Goal: Information Seeking & Learning: Understand process/instructions

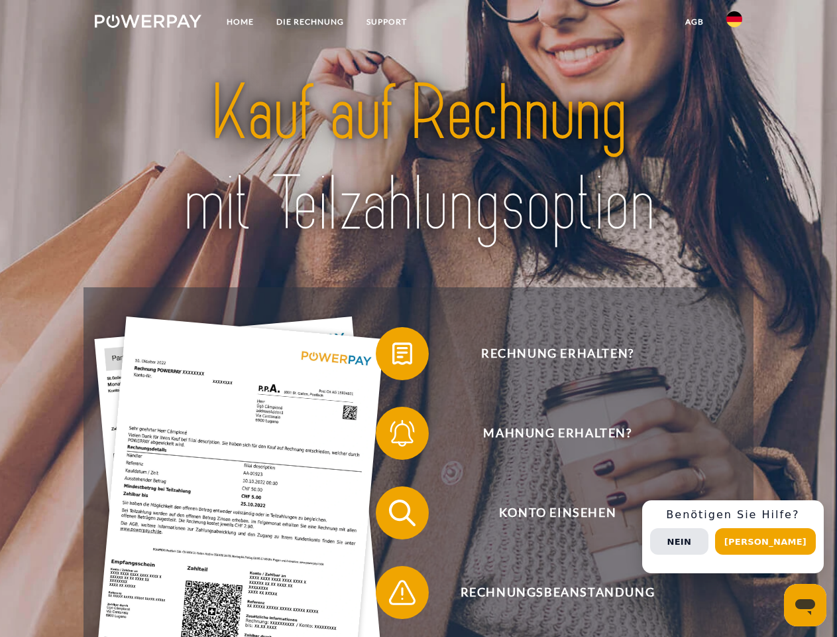
click at [148, 23] on img at bounding box center [148, 21] width 107 height 13
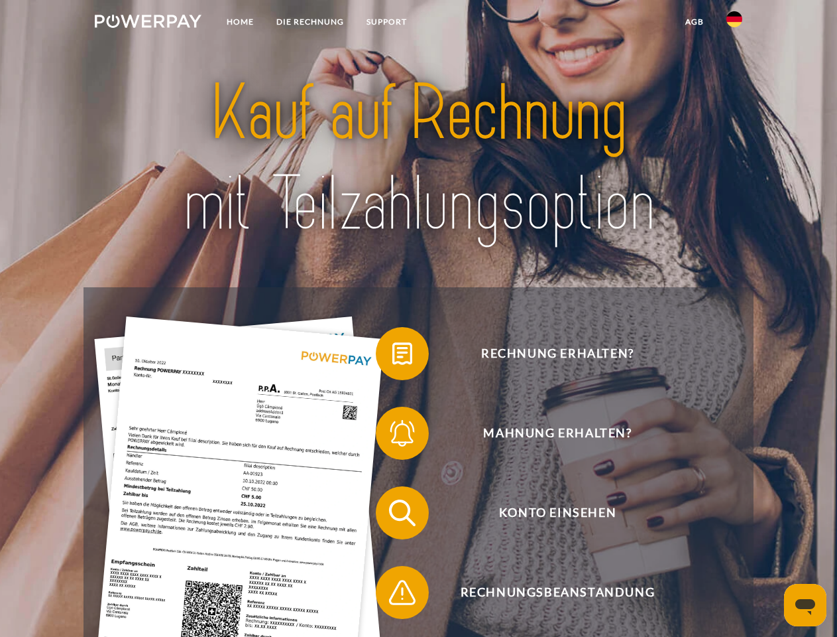
click at [735, 23] on img at bounding box center [735, 19] width 16 height 16
click at [694, 22] on link "agb" at bounding box center [694, 22] width 41 height 24
click at [393, 356] on span at bounding box center [382, 353] width 66 height 66
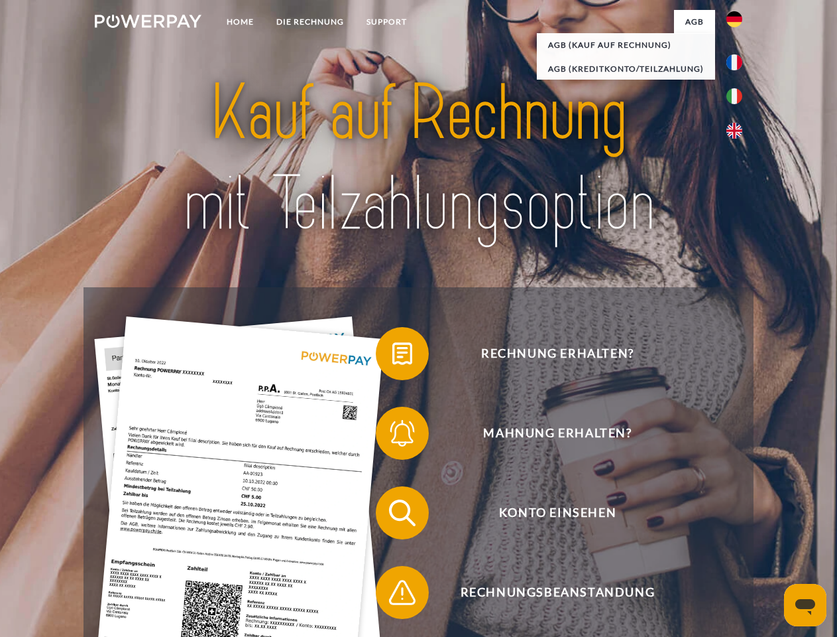
click at [393, 436] on span at bounding box center [382, 433] width 66 height 66
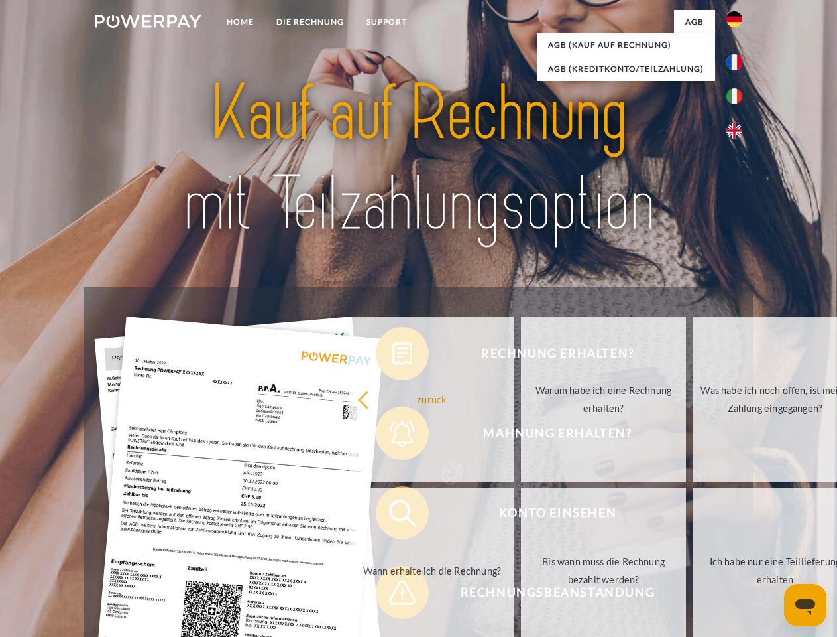
click at [521, 515] on link "Bis wann muss die Rechnung bezahlt werden?" at bounding box center [603, 570] width 165 height 166
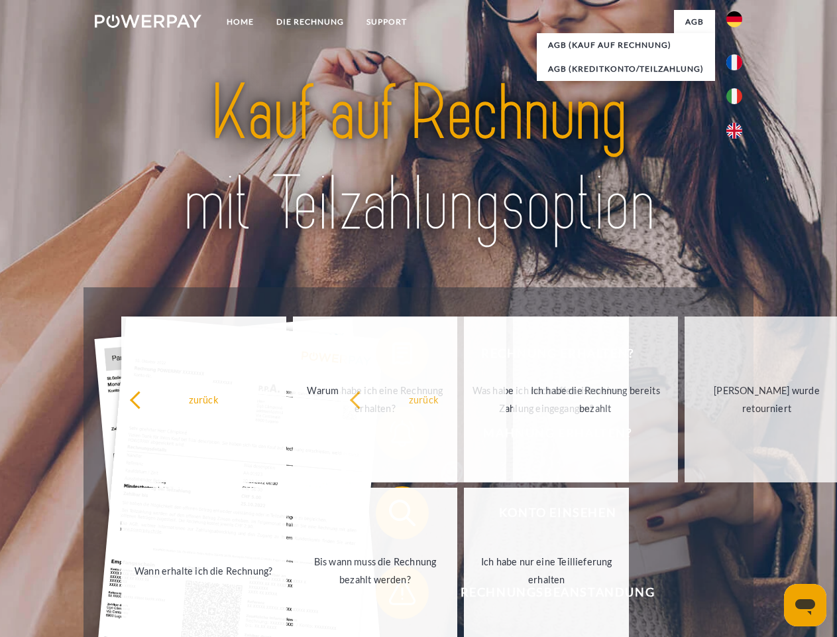
click at [393, 595] on span at bounding box center [382, 592] width 66 height 66
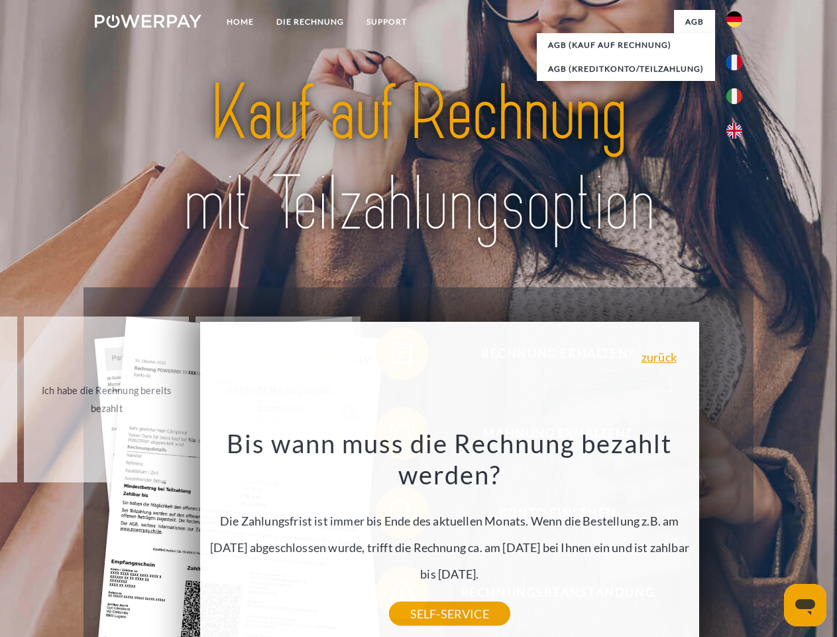
click at [738, 536] on div "Rechnung erhalten? Mahnung erhalten? Konto einsehen" at bounding box center [419, 552] width 670 height 530
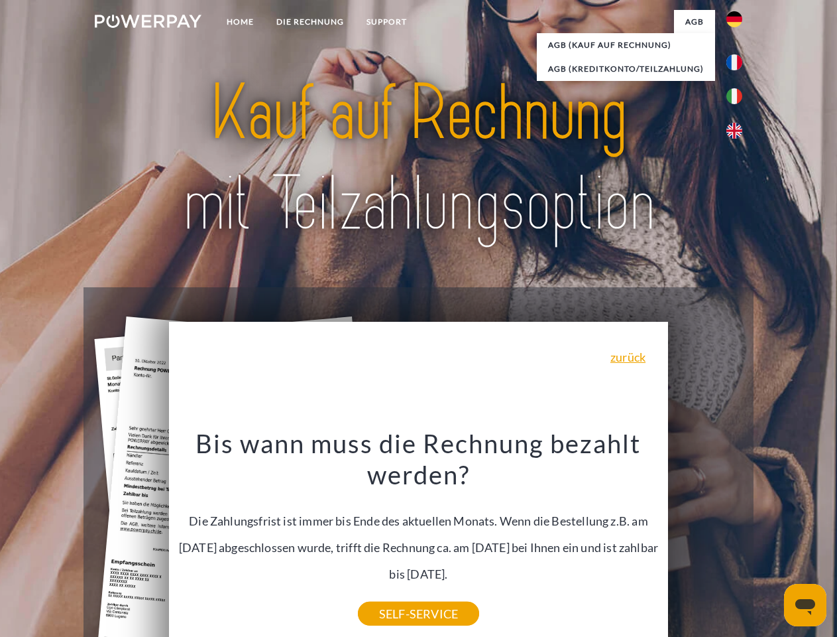
click at [705, 539] on span "Konto einsehen" at bounding box center [557, 512] width 325 height 53
click at [770, 541] on header "Home DIE RECHNUNG SUPPORT" at bounding box center [418, 458] width 837 height 916
